Goal: Navigation & Orientation: Find specific page/section

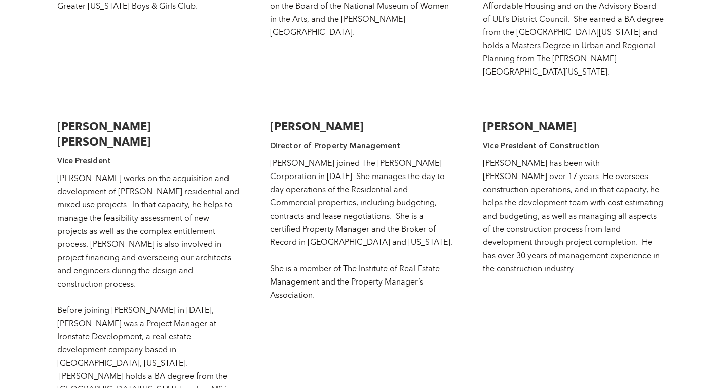
scroll to position [1885, 0]
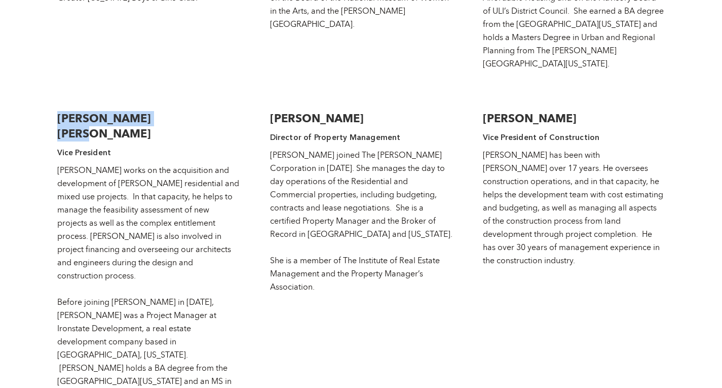
drag, startPoint x: 165, startPoint y: 45, endPoint x: 57, endPoint y: 39, distance: 107.6
click at [57, 101] on div "Addison C. Holladay Vice President Addison works on the acquisition and develop…" at bounding box center [148, 257] width 182 height 313
copy h3 "Addison C. Holladay"
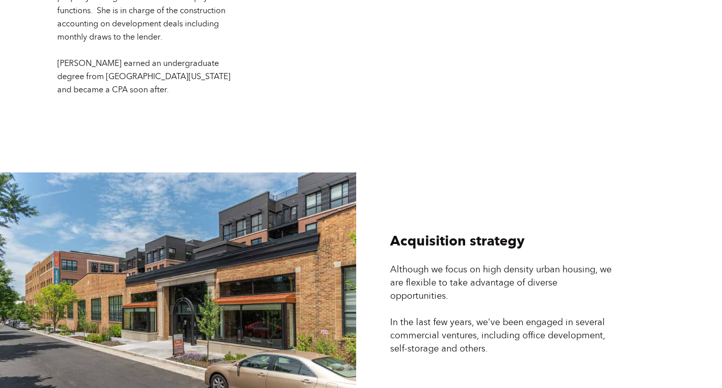
scroll to position [2493, 0]
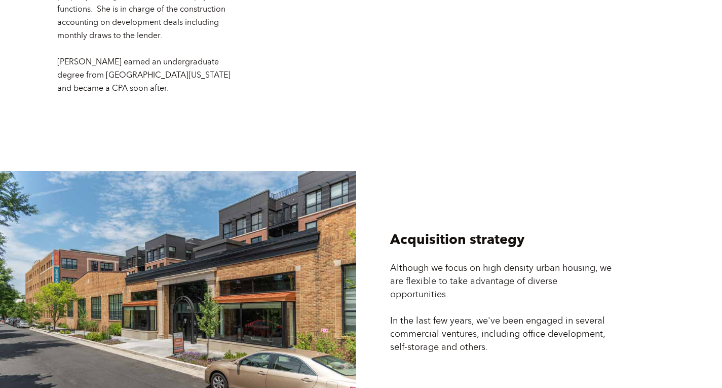
drag, startPoint x: 722, startPoint y: 327, endPoint x: 729, endPoint y: 352, distance: 25.5
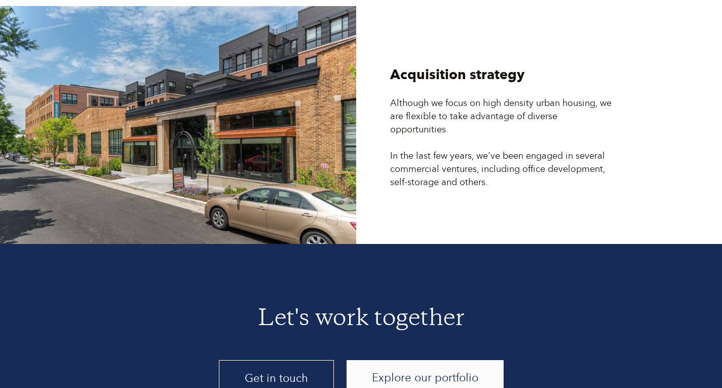
scroll to position [2692, 0]
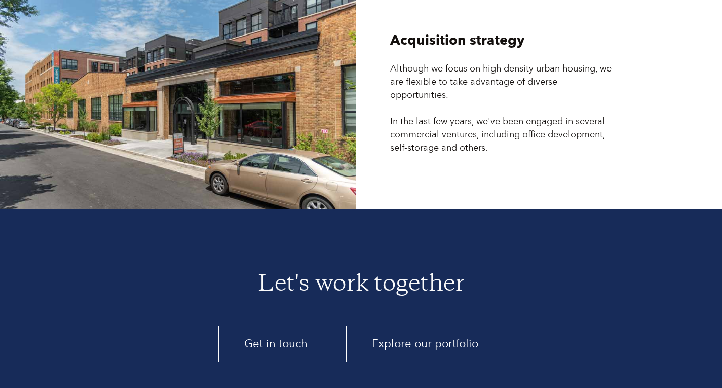
click at [428, 325] on link "Explore our portfolio" at bounding box center [425, 343] width 158 height 36
